Goal: Information Seeking & Learning: Learn about a topic

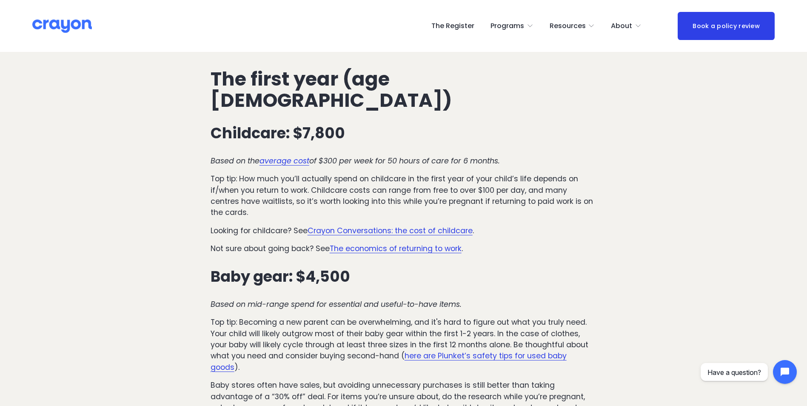
scroll to position [340, 0]
drag, startPoint x: 238, startPoint y: 161, endPoint x: 493, endPoint y: 160, distance: 254.8
click at [493, 173] on p "Top tip: How much you’ll actually spend on childcare in the first year of your …" at bounding box center [404, 195] width 386 height 45
click at [276, 173] on p "Top tip: How much you’ll actually spend on childcare in the first year of your …" at bounding box center [404, 195] width 386 height 45
drag, startPoint x: 237, startPoint y: 171, endPoint x: 351, endPoint y: 165, distance: 114.1
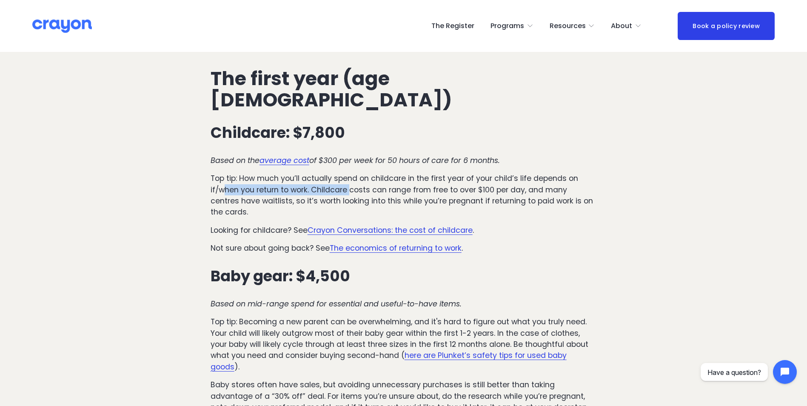
click at [351, 173] on p "Top tip: How much you’ll actually spend on childcare in the first year of your …" at bounding box center [404, 195] width 386 height 45
drag, startPoint x: 351, startPoint y: 165, endPoint x: 366, endPoint y: 170, distance: 16.0
click at [388, 173] on p "Top tip: How much you’ll actually spend on childcare in the first year of your …" at bounding box center [404, 195] width 386 height 45
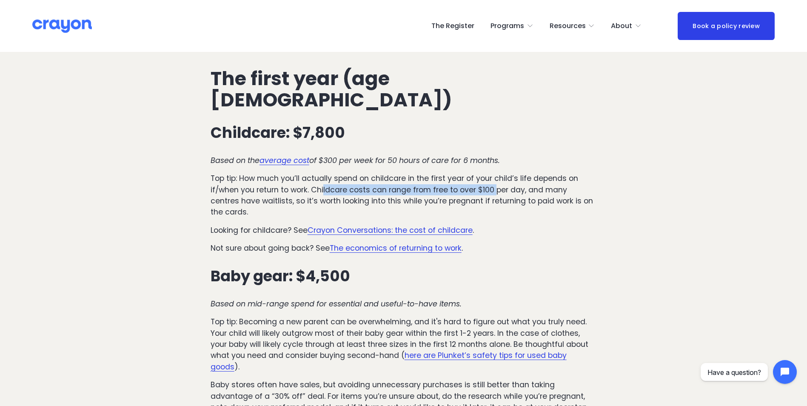
drag, startPoint x: 329, startPoint y: 168, endPoint x: 496, endPoint y: 165, distance: 166.8
click at [496, 173] on p "Top tip: How much you’ll actually spend on childcare in the first year of your …" at bounding box center [404, 195] width 386 height 45
drag, startPoint x: 496, startPoint y: 165, endPoint x: 482, endPoint y: 176, distance: 17.9
click at [496, 176] on p "Top tip: How much you’ll actually spend on childcare in the first year of your …" at bounding box center [404, 195] width 386 height 45
drag, startPoint x: 451, startPoint y: 171, endPoint x: 550, endPoint y: 167, distance: 98.3
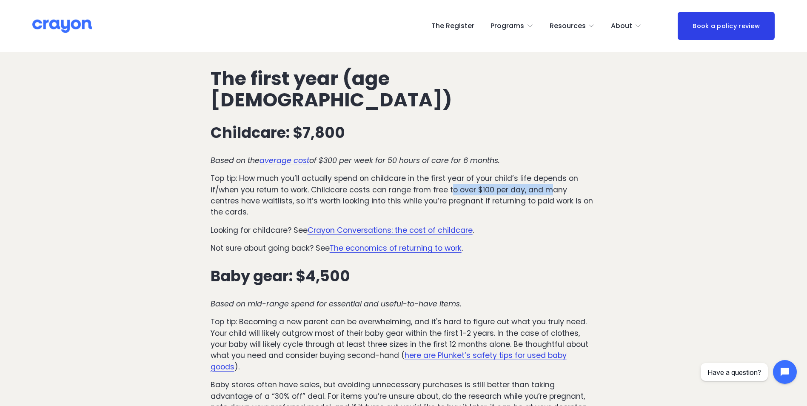
click at [550, 173] on p "Top tip: How much you’ll actually spend on childcare in the first year of your …" at bounding box center [404, 195] width 386 height 45
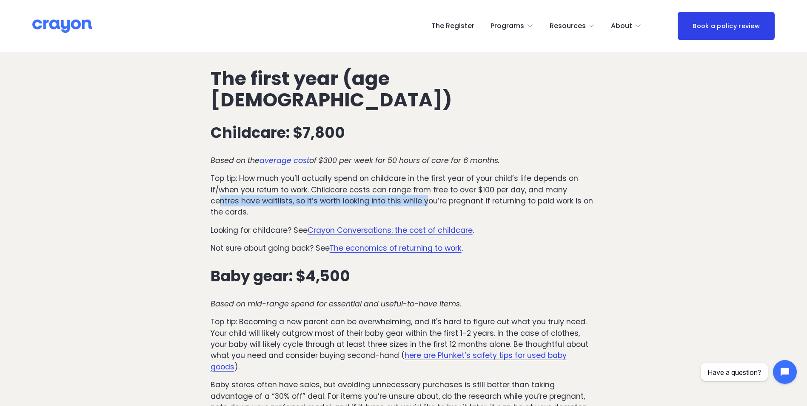
drag, startPoint x: 225, startPoint y: 178, endPoint x: 439, endPoint y: 177, distance: 214.4
click at [439, 177] on p "Top tip: How much you’ll actually spend on childcare in the first year of your …" at bounding box center [404, 195] width 386 height 45
drag, startPoint x: 331, startPoint y: 140, endPoint x: 381, endPoint y: 140, distance: 49.8
click at [381, 155] on em "of $300 per week for 50 hours of care for 6 months." at bounding box center [404, 160] width 191 height 10
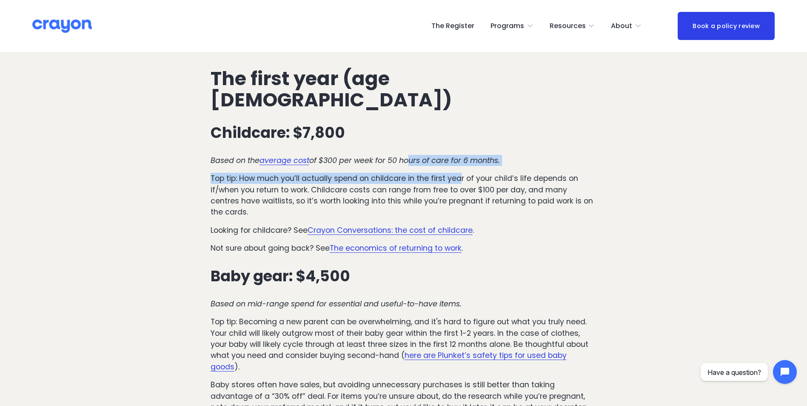
drag, startPoint x: 381, startPoint y: 140, endPoint x: 460, endPoint y: 147, distance: 79.4
click at [460, 147] on div "The first year (age [DEMOGRAPHIC_DATA]) Childcare: $7,800 Based on the average …" at bounding box center [404, 382] width 386 height 628
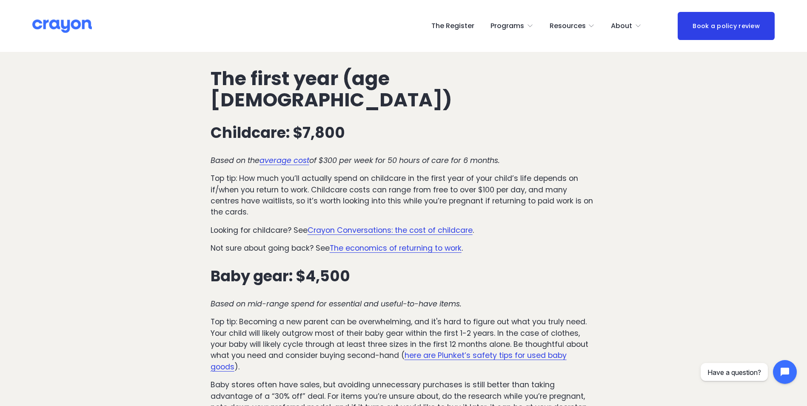
drag, startPoint x: 460, startPoint y: 147, endPoint x: 497, endPoint y: 154, distance: 37.3
click at [497, 173] on p "Top tip: How much you’ll actually spend on childcare in the first year of your …" at bounding box center [404, 195] width 386 height 45
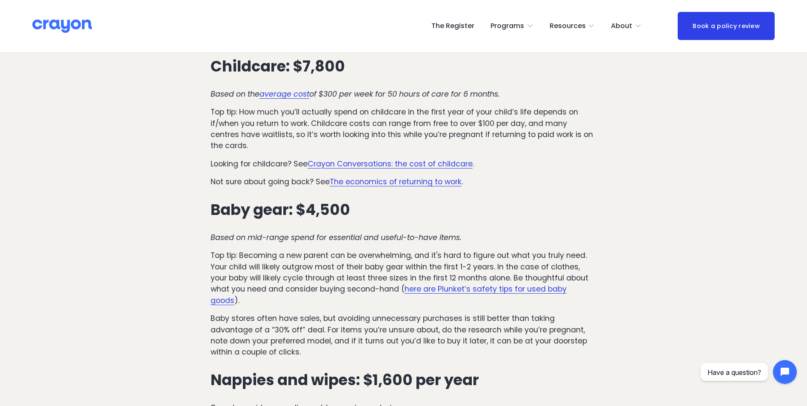
scroll to position [511, 0]
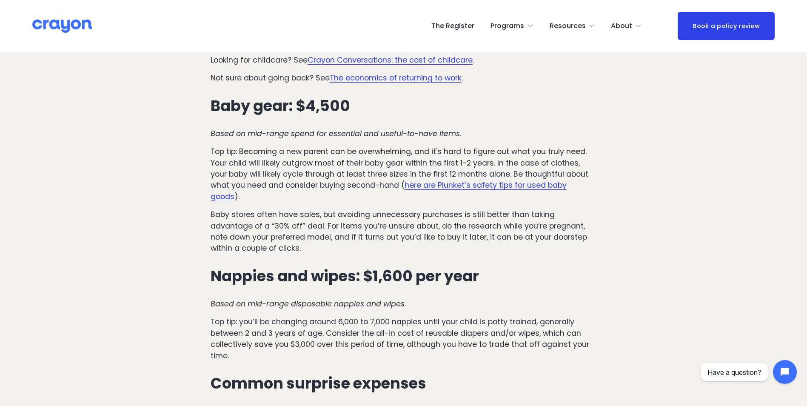
click at [377, 100] on div "The first year (age [DEMOGRAPHIC_DATA]) Childcare: $7,800 Based on the average …" at bounding box center [404, 212] width 386 height 628
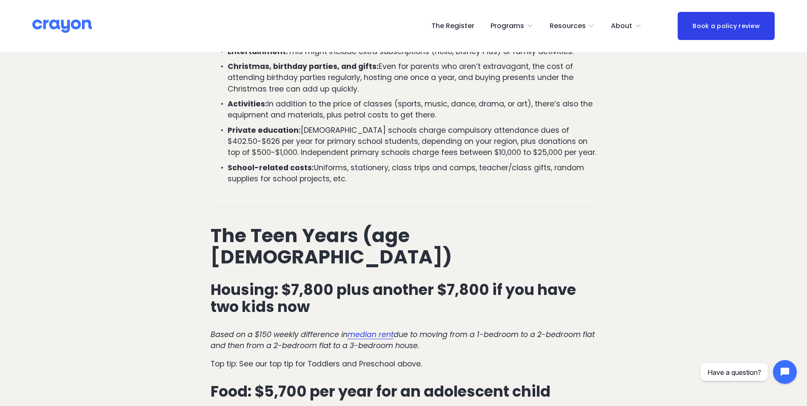
scroll to position [2340, 0]
